Goal: Task Accomplishment & Management: Use online tool/utility

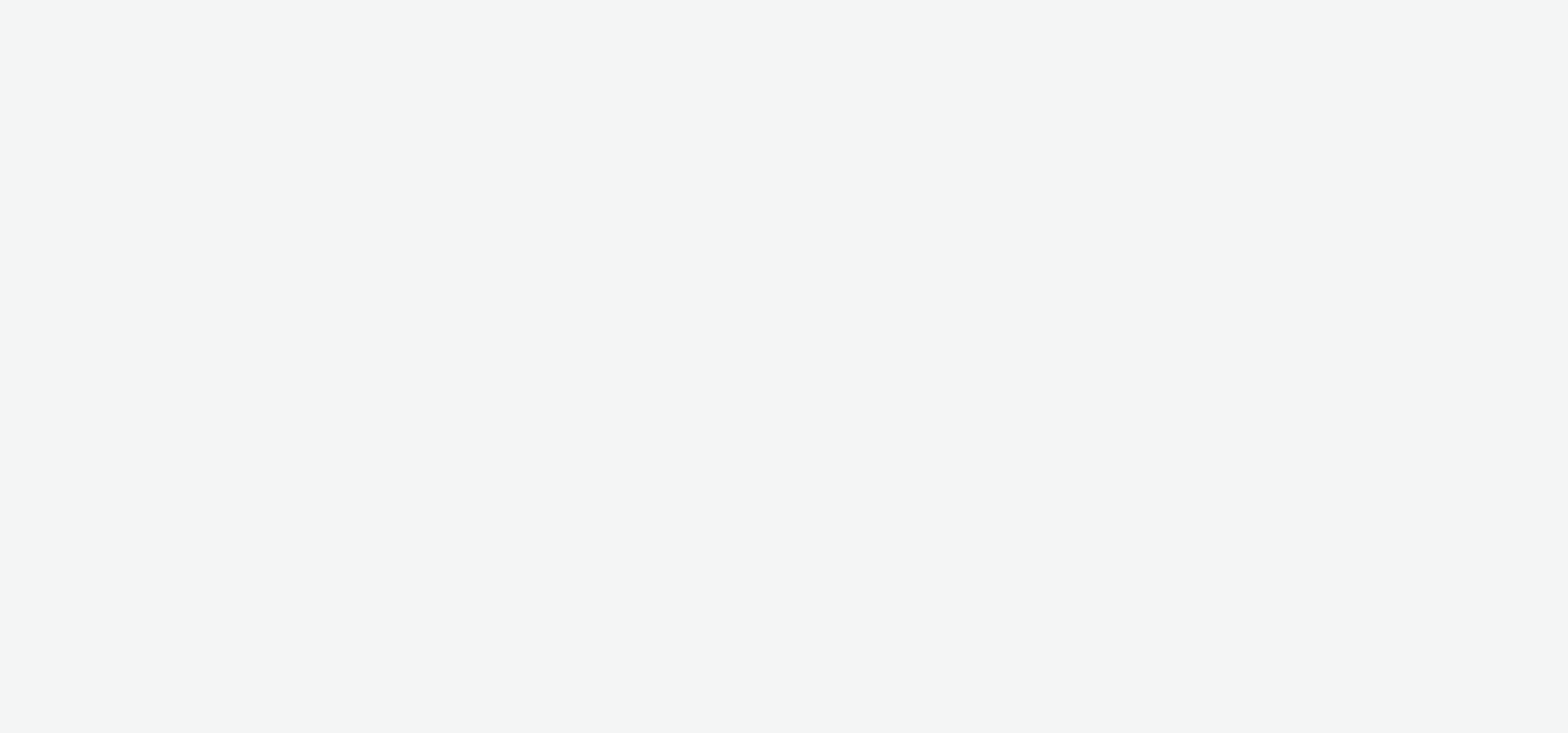
select select "47c37c18-910e-43a3-bb91-a2beb2847406"
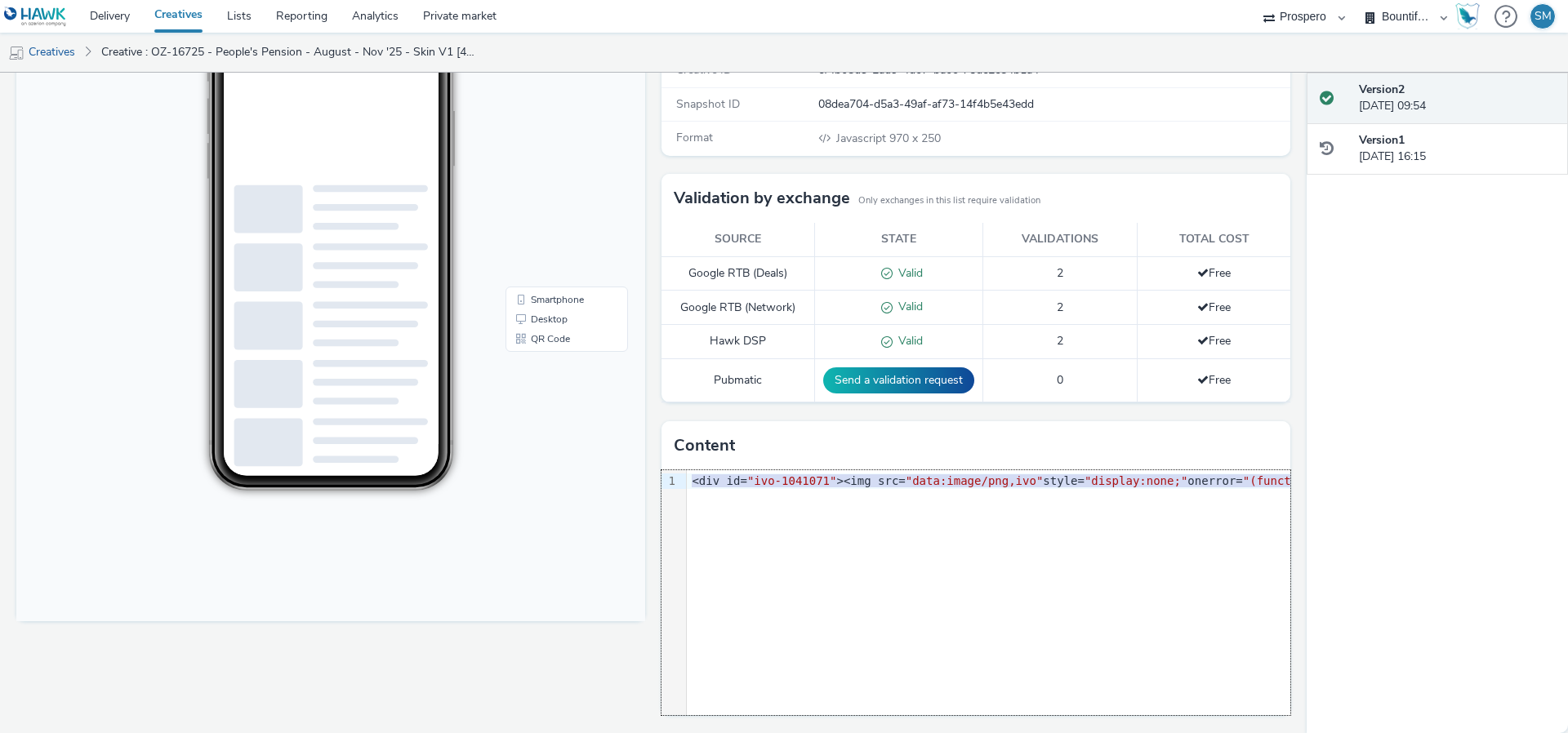
drag, startPoint x: 693, startPoint y: 479, endPoint x: 709, endPoint y: 546, distance: 68.9
click at [709, 546] on div "9 1 › <div id= "ivo-1041071" ><img src= "data:image/png,ivo" style= "display:no…" at bounding box center [975, 592] width 629 height 245
copy div "<div id= "ivo-1041071" ><img src= "data:image/png,ivo" style= "display:none;" o…"
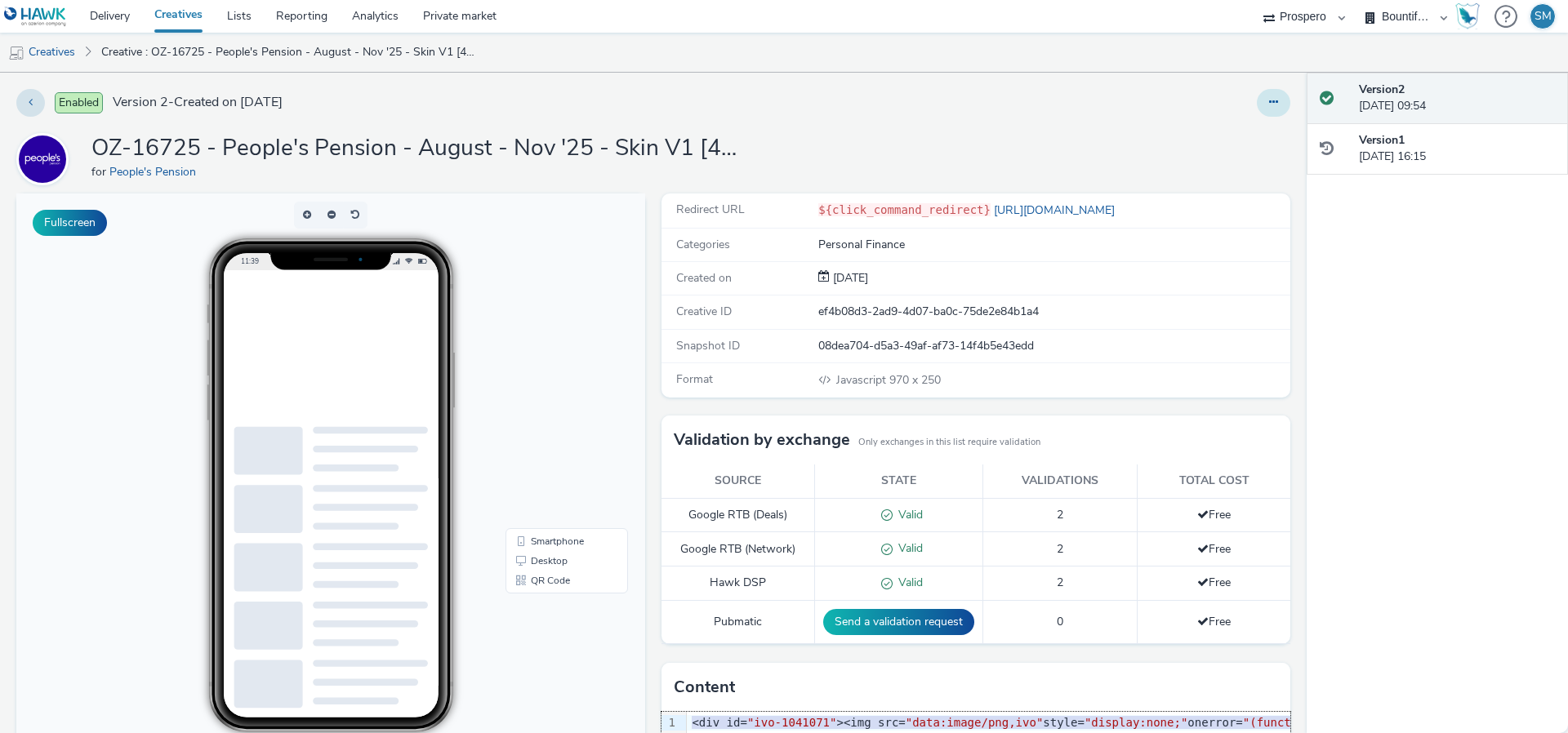
click at [1284, 105] on button at bounding box center [1273, 102] width 33 height 28
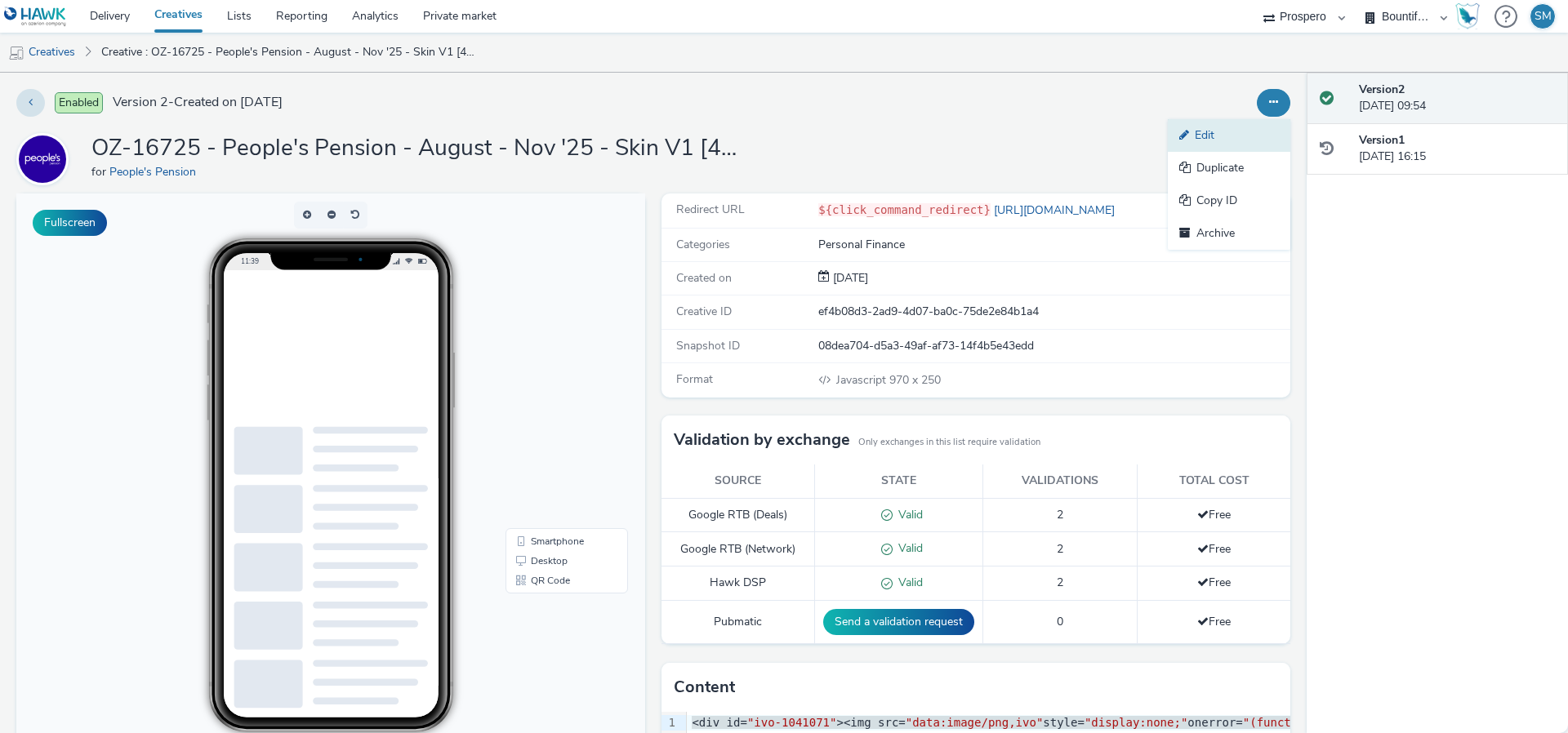
click at [1241, 138] on link "Edit" at bounding box center [1229, 135] width 123 height 32
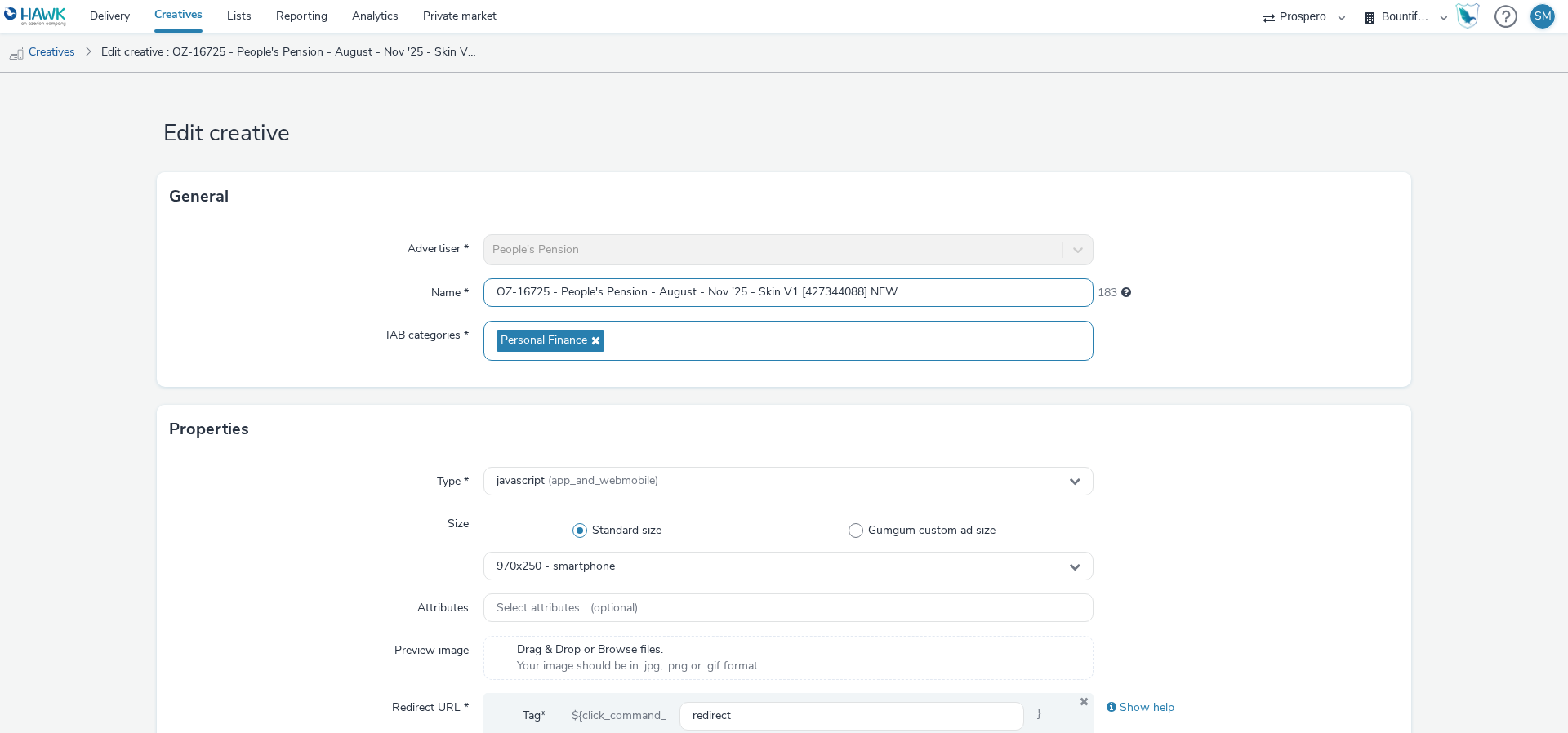
drag, startPoint x: 493, startPoint y: 286, endPoint x: 922, endPoint y: 334, distance: 431.7
click at [922, 334] on div "Advertiser * People's Pension Name * OZ-16725 - People's Pension - August - Nov…" at bounding box center [783, 304] width 1254 height 165
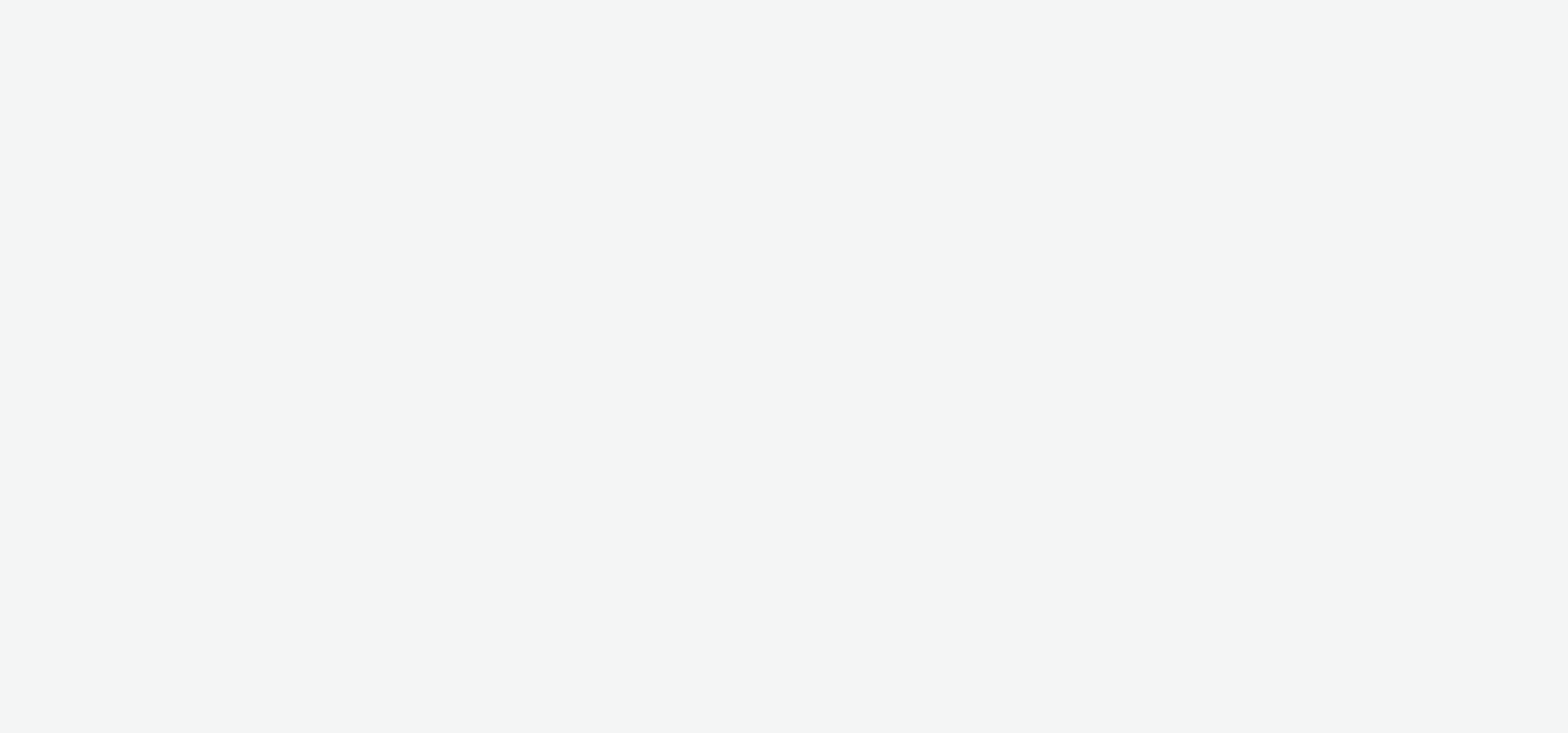
select select "47c37c18-910e-43a3-bb91-a2beb2847406"
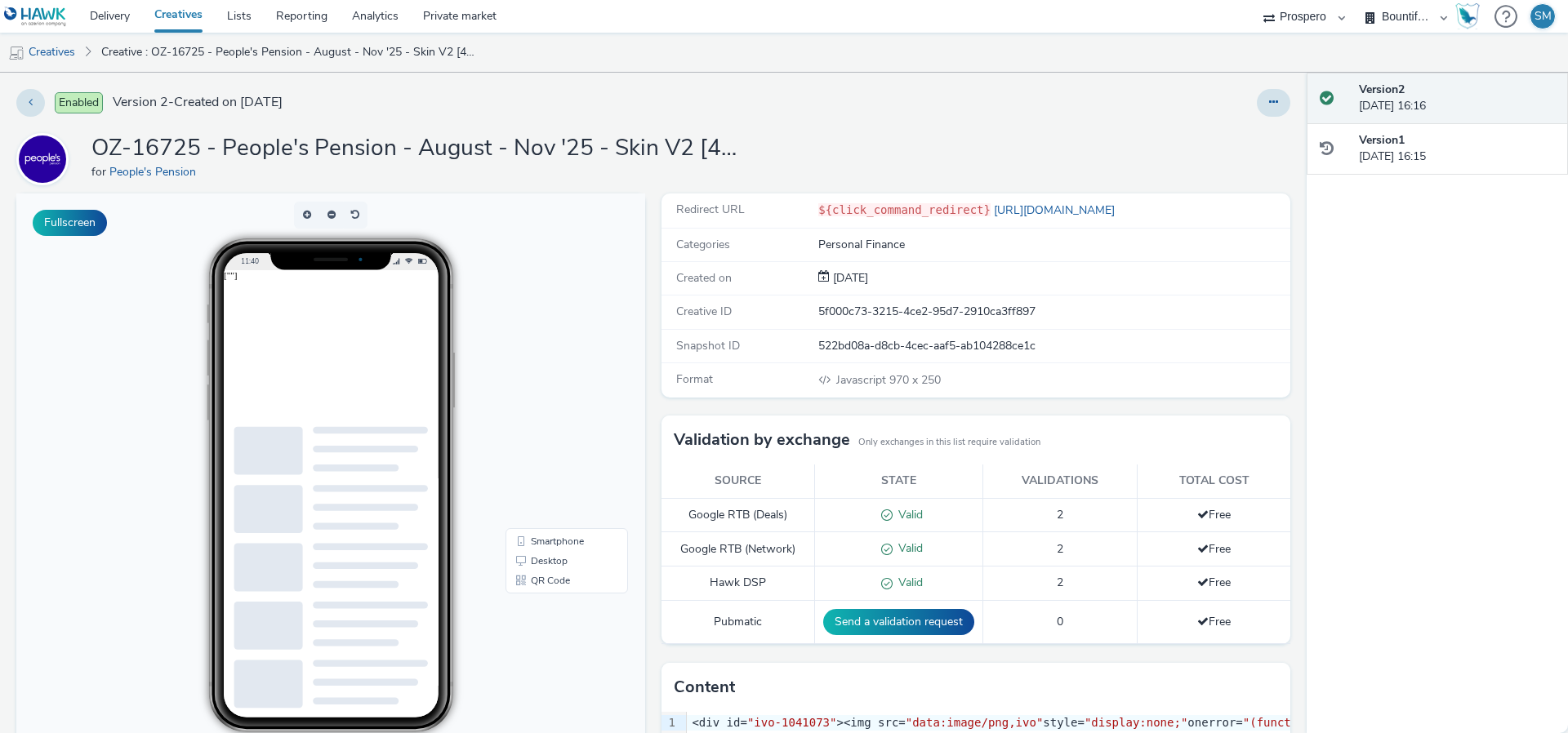
click at [1274, 118] on div "Enabled Version 2 - Created on 03 September 2025 OZ-16725 - People's Pension - …" at bounding box center [653, 402] width 1306 height 660
click at [1274, 113] on button at bounding box center [1273, 102] width 33 height 28
click at [1256, 133] on link "Edit" at bounding box center [1229, 135] width 123 height 32
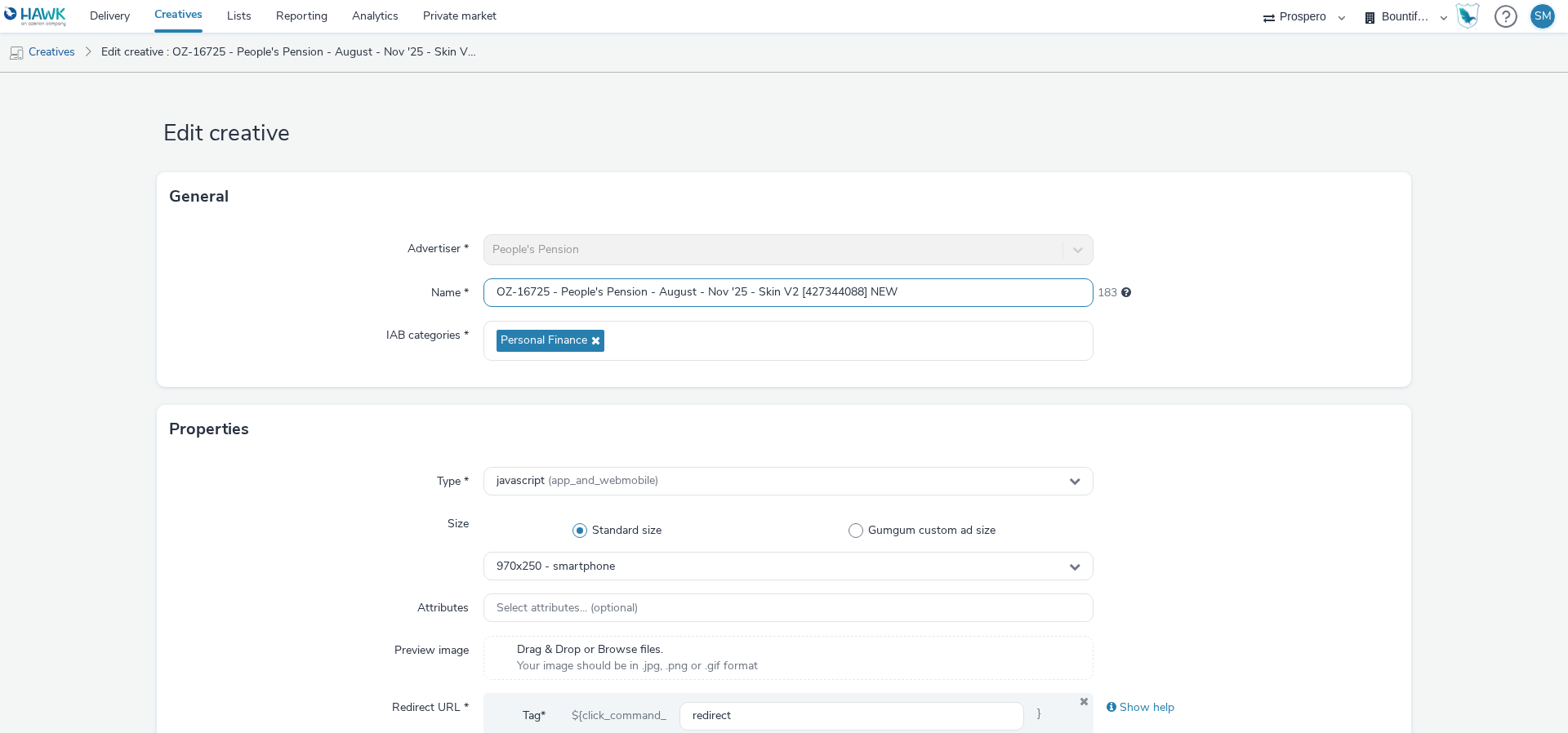
click at [486, 292] on input "OZ-16725 - People's Pension - August - Nov '25 - Skin V2 [427344088] NEW" at bounding box center [788, 292] width 610 height 29
drag, startPoint x: 487, startPoint y: 292, endPoint x: 989, endPoint y: 330, distance: 503.4
click at [989, 330] on div "Advertiser * People's Pension Name * OZ-16725 - People's Pension - August - Nov…" at bounding box center [783, 304] width 1254 height 165
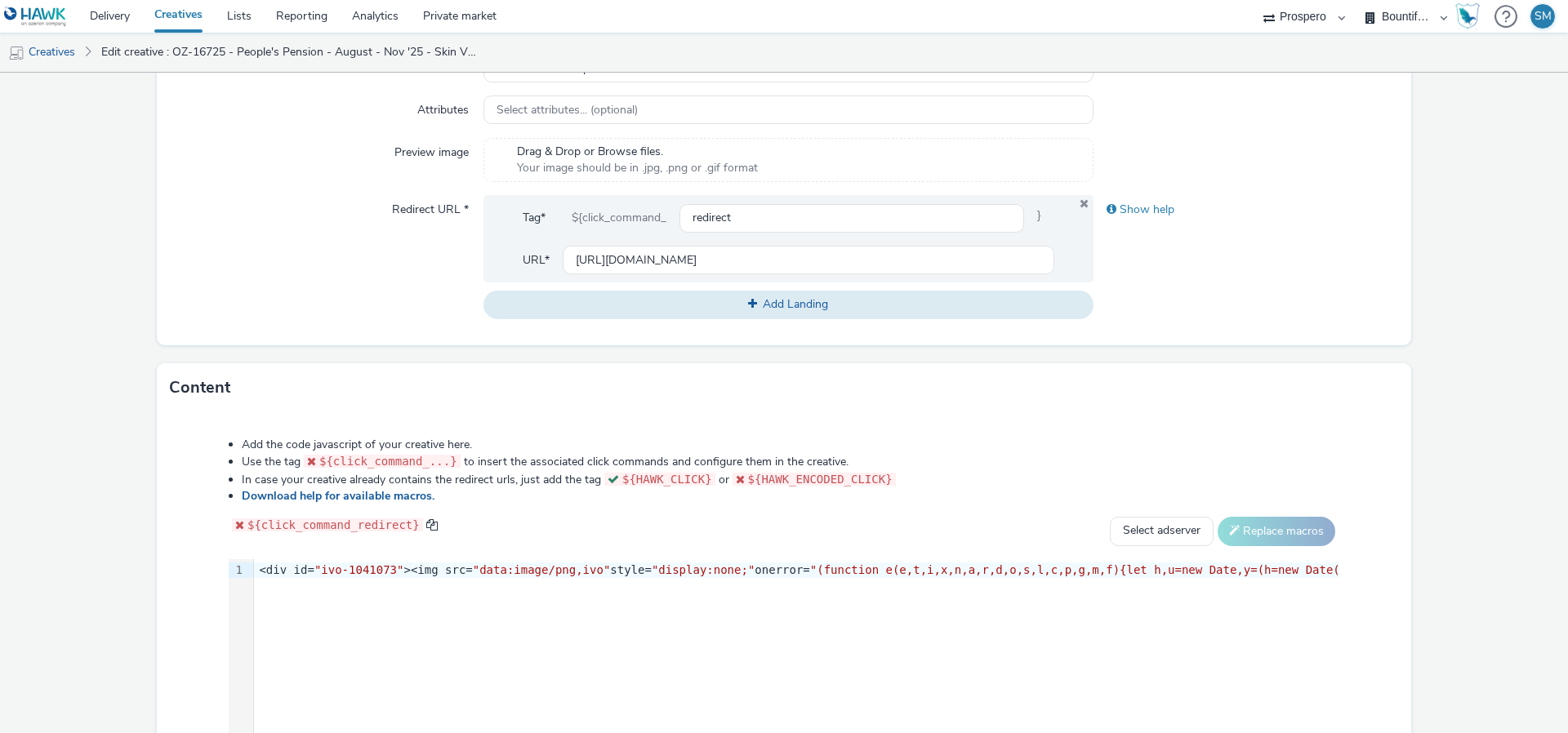
scroll to position [696, 0]
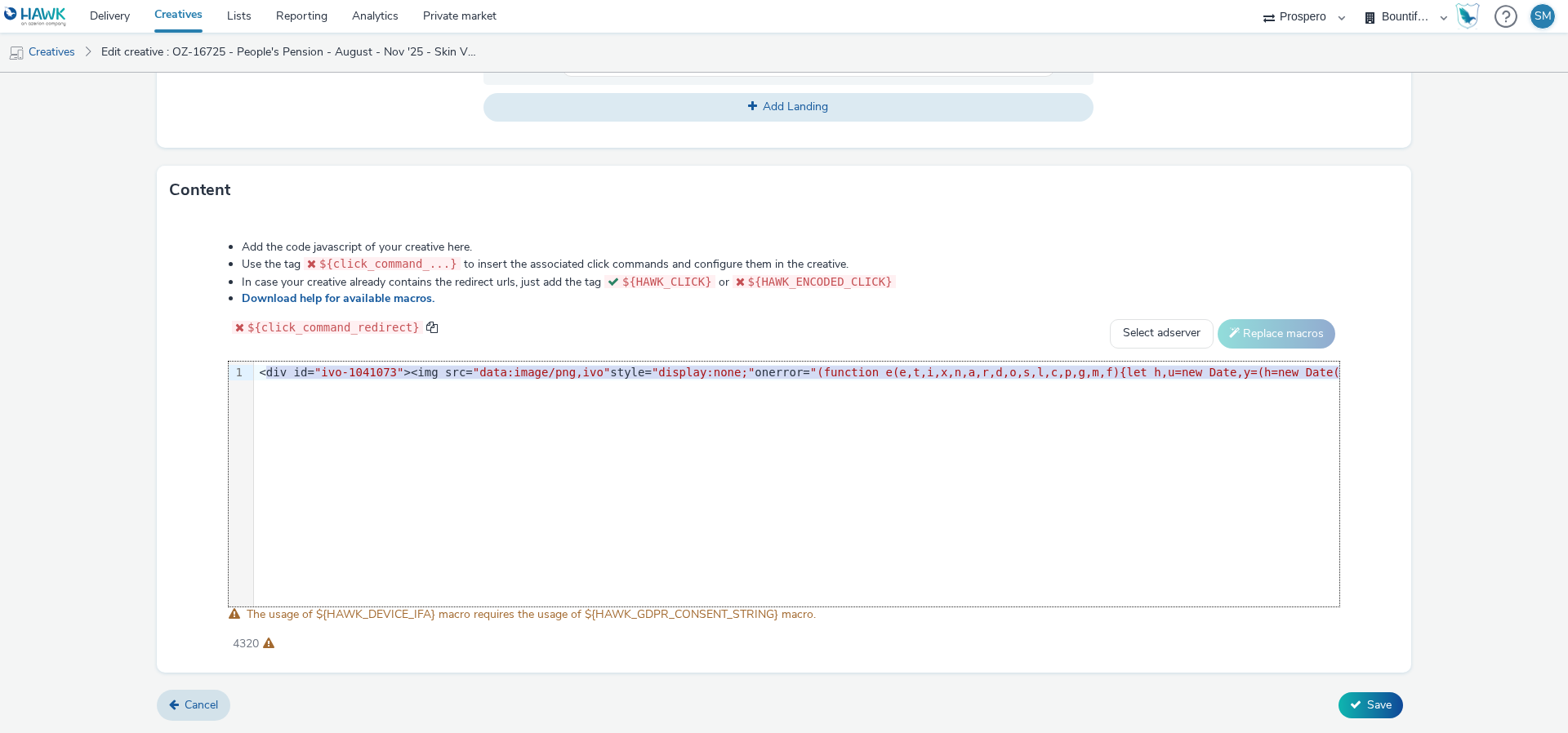
drag, startPoint x: 263, startPoint y: 372, endPoint x: 343, endPoint y: 480, distance: 134.4
click at [343, 481] on div "9 1 › <div id= "ivo-1041073" ><img src= "data:image/png,ivo" style= "display:no…" at bounding box center [783, 484] width 1111 height 245
click at [274, 394] on div "9 1 › <div id= "ivo-1041073" ><img src= "data:image/png,ivo" style= "display:no…" at bounding box center [783, 484] width 1111 height 245
drag, startPoint x: 259, startPoint y: 374, endPoint x: 280, endPoint y: 425, distance: 55.2
click at [280, 425] on div "9 1 › <div id= "ivo-1041073" ><img src= "data:image/png,ivo" style= "display:no…" at bounding box center [783, 484] width 1111 height 245
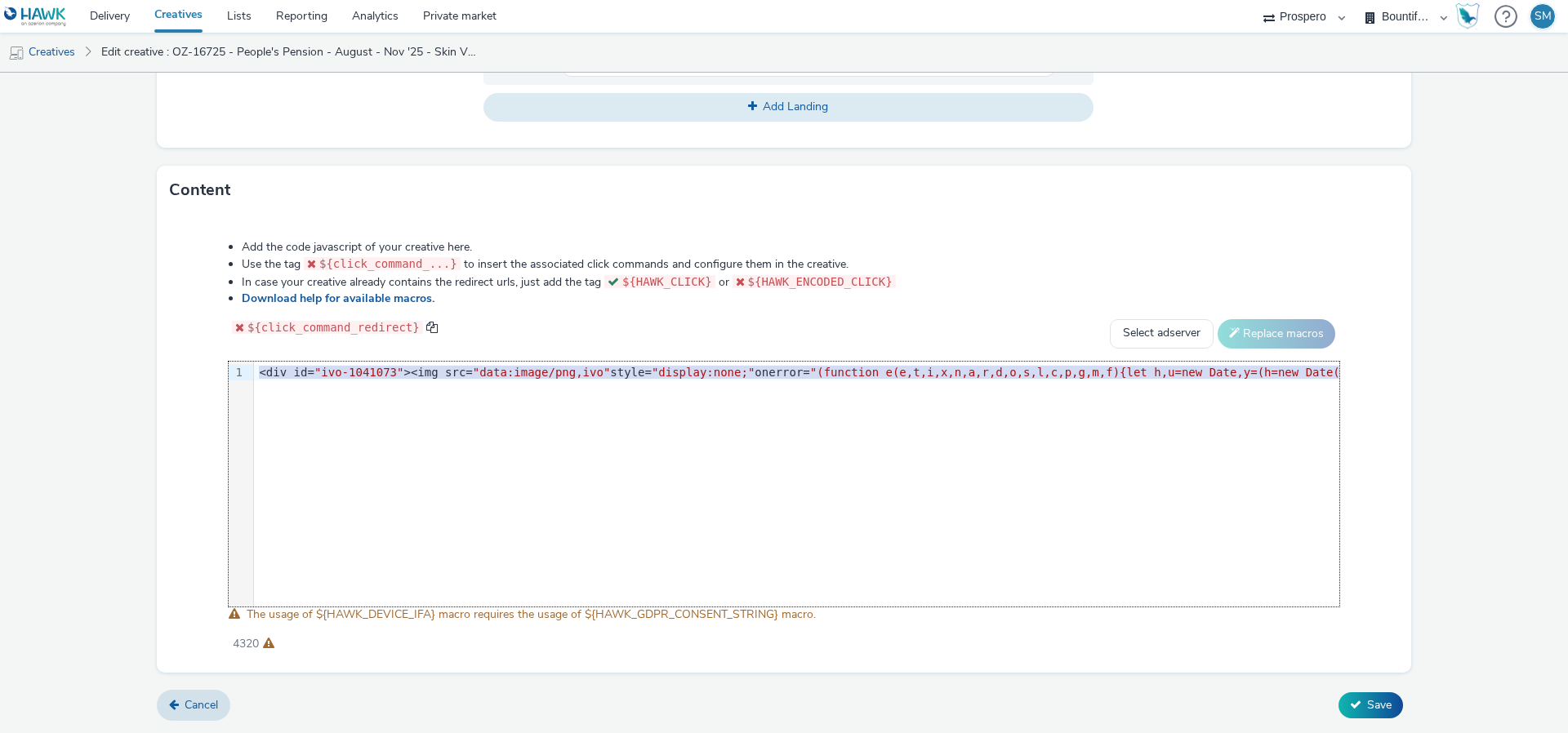
copy div "<div id= "ivo-1041073" ><img src= "data:image/png,ivo" style= "display:none;" o…"
drag, startPoint x: 259, startPoint y: 372, endPoint x: 271, endPoint y: 421, distance: 50.4
click at [271, 421] on div "9 1 › <div id= "ivo-1041073" ><img src= "data:image/png,ivo" style= "display:no…" at bounding box center [783, 484] width 1111 height 245
copy div "<div id= "ivo-1041073" ><img src= "data:image/png,ivo" style= "display:none;" o…"
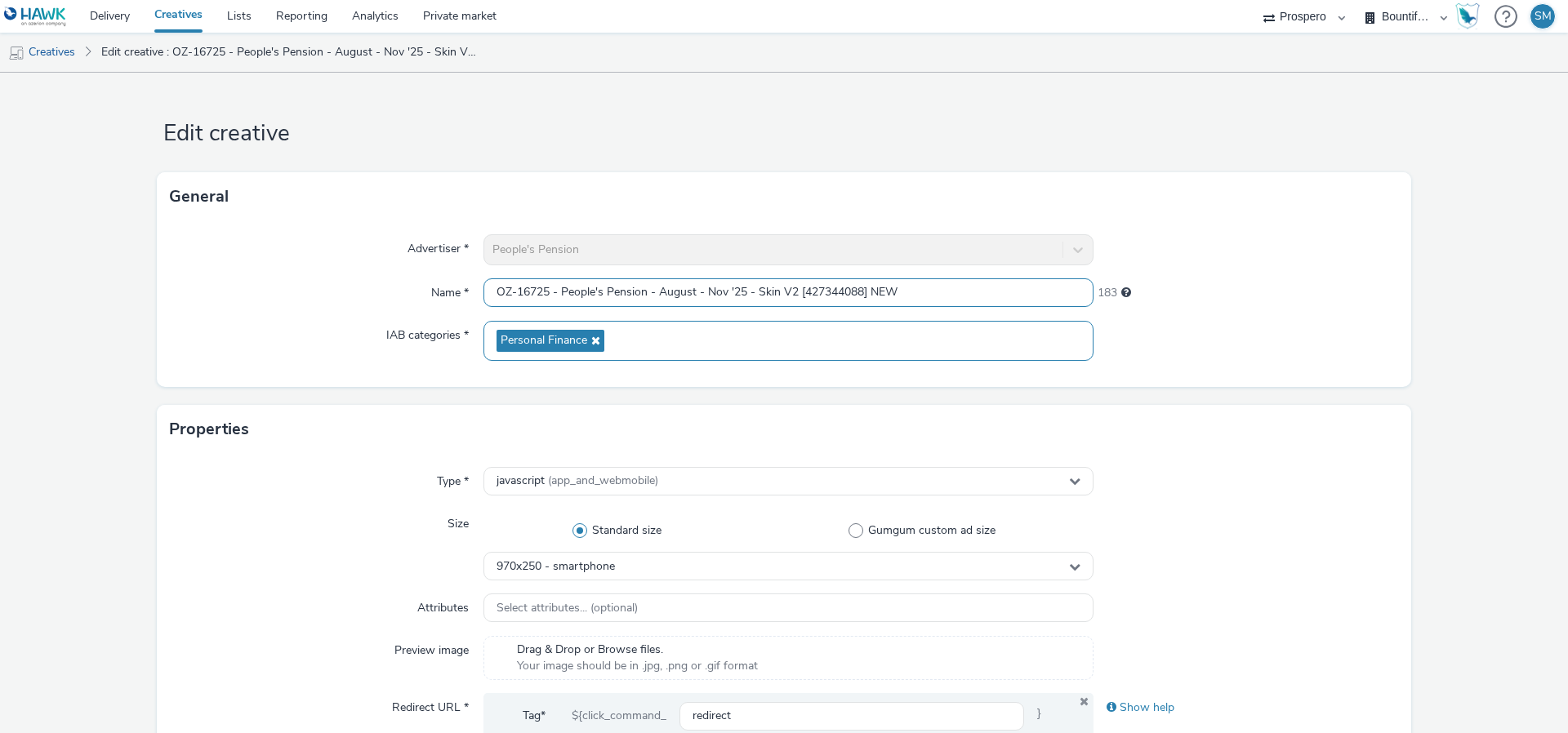
drag, startPoint x: 491, startPoint y: 283, endPoint x: 922, endPoint y: 356, distance: 437.1
click at [923, 356] on div "Advertiser * People's Pension Name * OZ-16725 - People's Pension - August - Nov…" at bounding box center [783, 304] width 1254 height 165
